Goal: Task Accomplishment & Management: Manage account settings

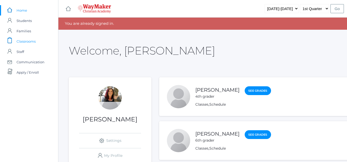
click at [34, 42] on span "Classrooms" at bounding box center [26, 41] width 19 height 10
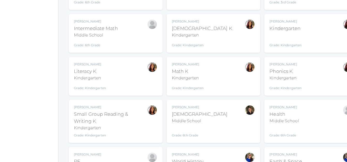
scroll to position [193, 0]
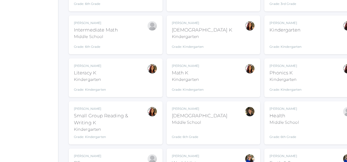
click at [179, 118] on div "Bible" at bounding box center [200, 115] width 56 height 7
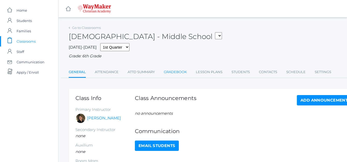
click at [174, 74] on link "Gradebook" at bounding box center [175, 72] width 23 height 10
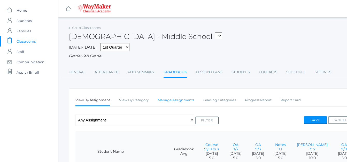
click at [170, 102] on link "Manage Assignments" at bounding box center [175, 100] width 37 height 10
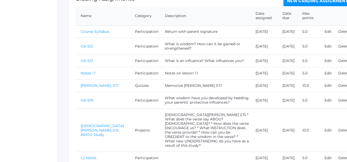
scroll to position [119, 0]
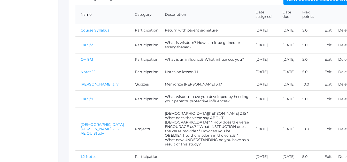
click at [86, 101] on link "OA 9/9" at bounding box center [87, 99] width 13 height 5
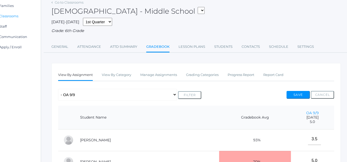
scroll to position [0, 17]
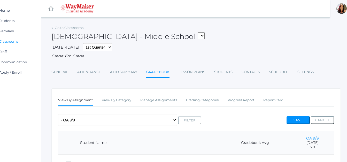
scroll to position [119, 0]
